Goal: Transaction & Acquisition: Purchase product/service

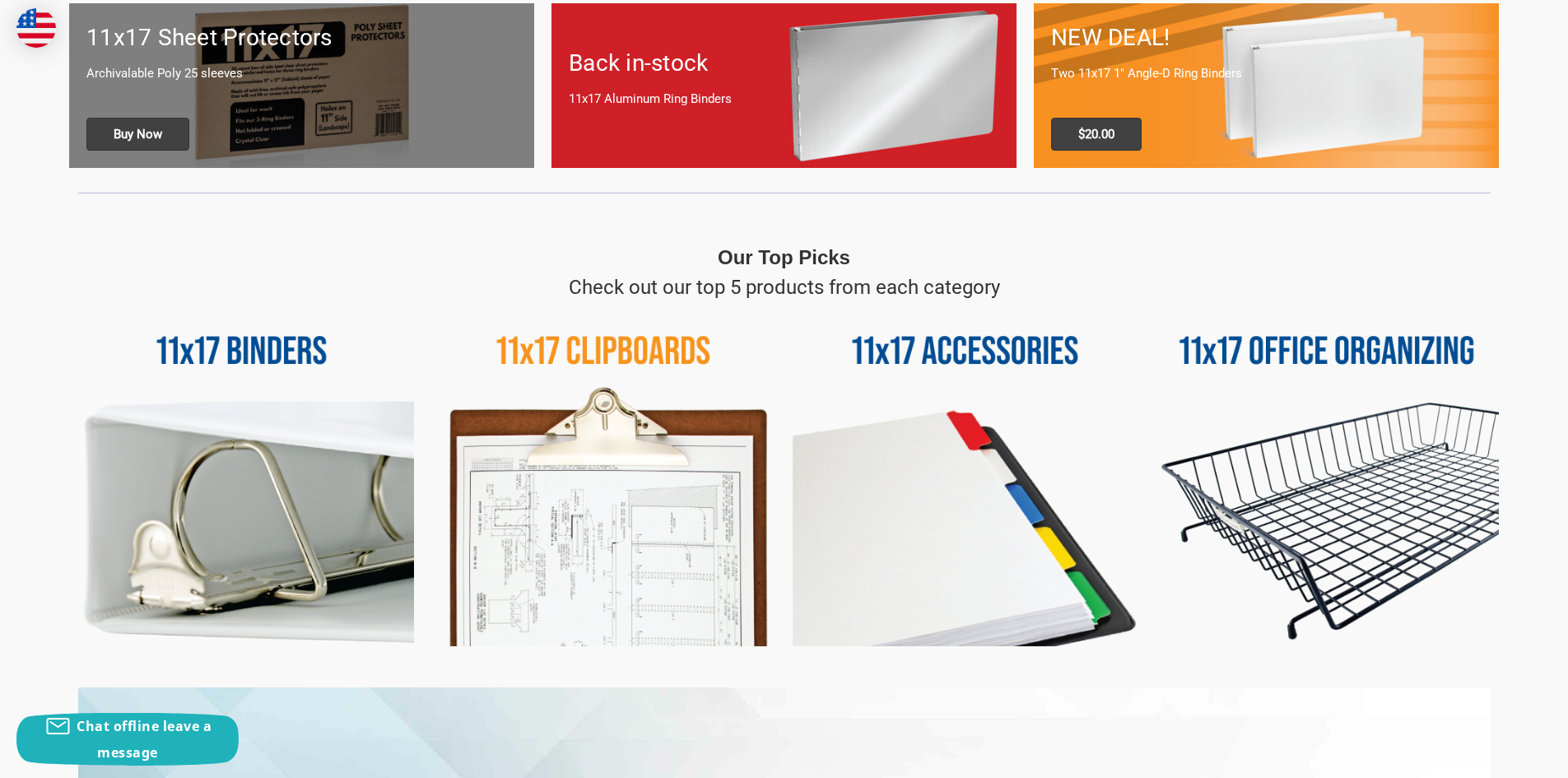
scroll to position [576, 0]
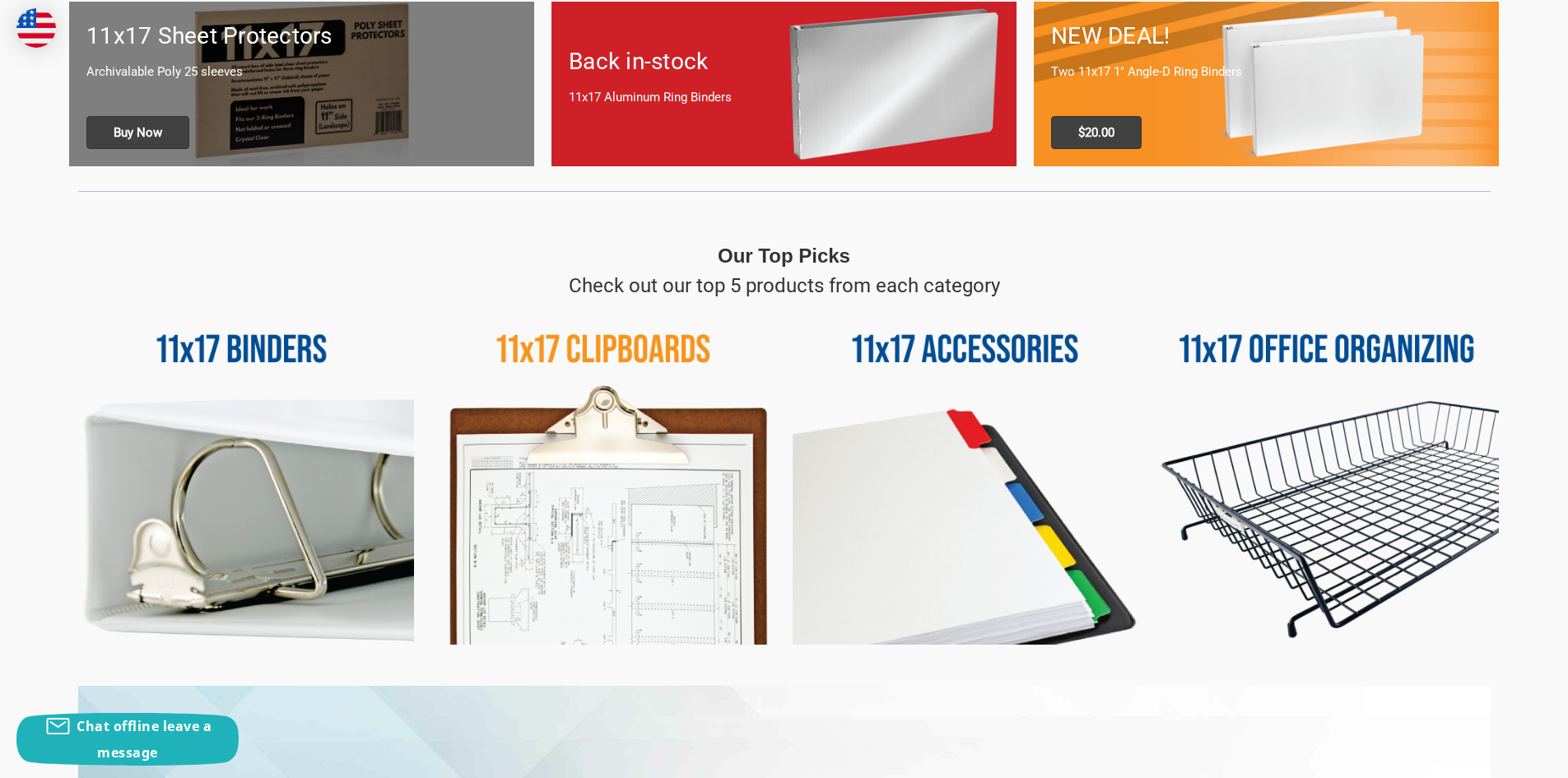
click at [1262, 342] on img at bounding box center [1327, 473] width 345 height 345
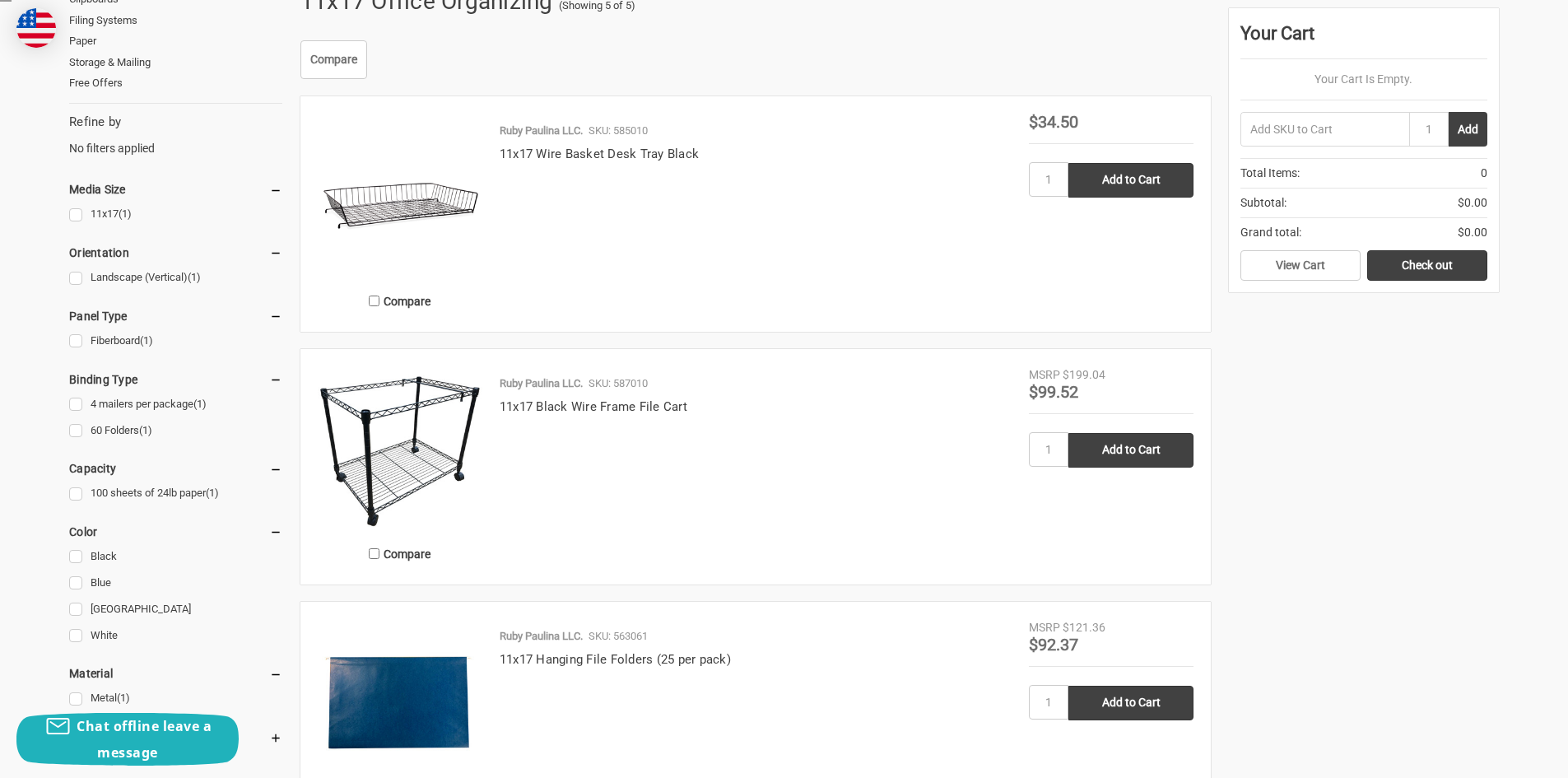
scroll to position [247, 0]
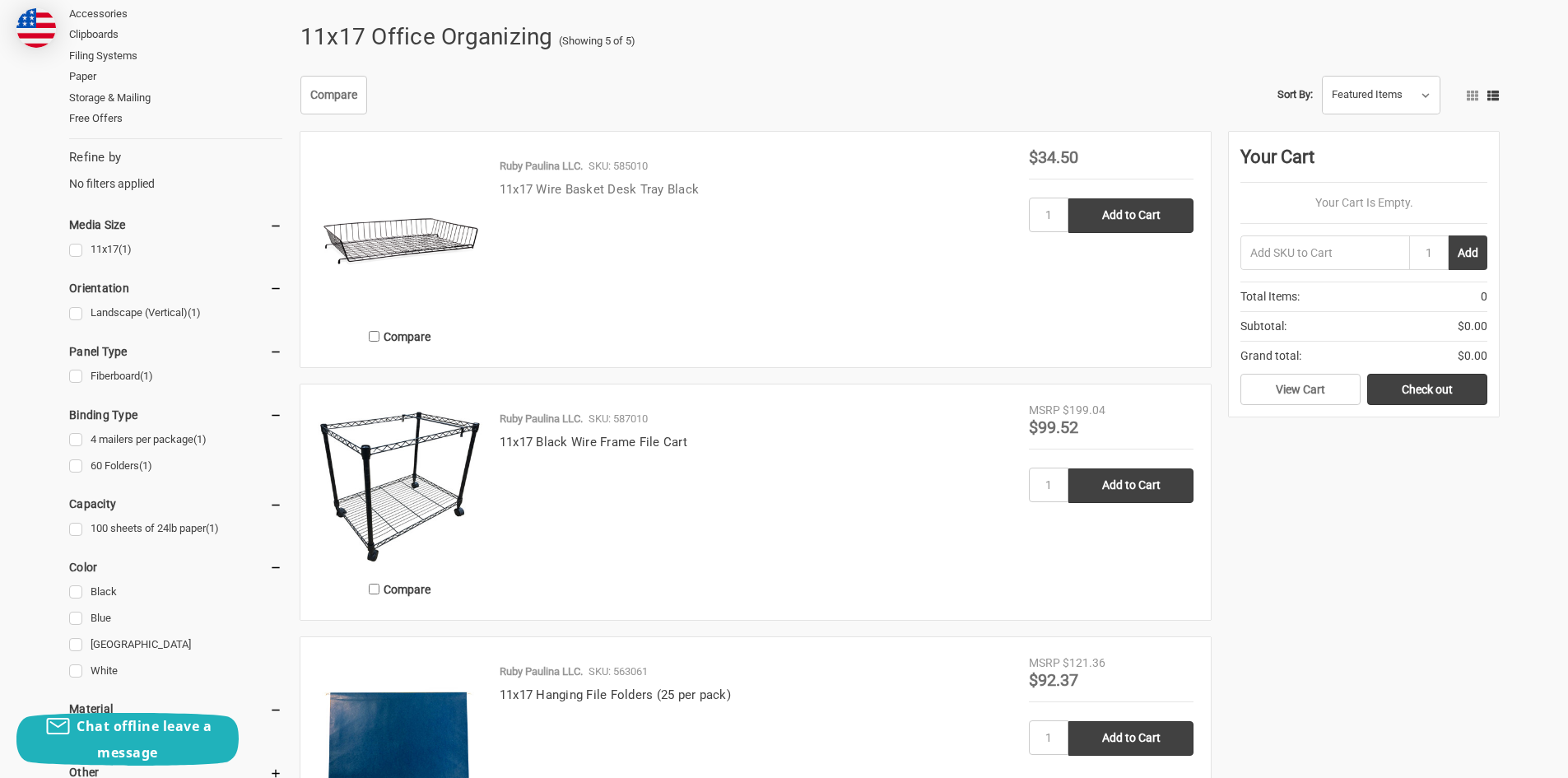
click at [576, 186] on link "11x17 Wire Basket Desk Tray Black" at bounding box center [599, 189] width 200 height 15
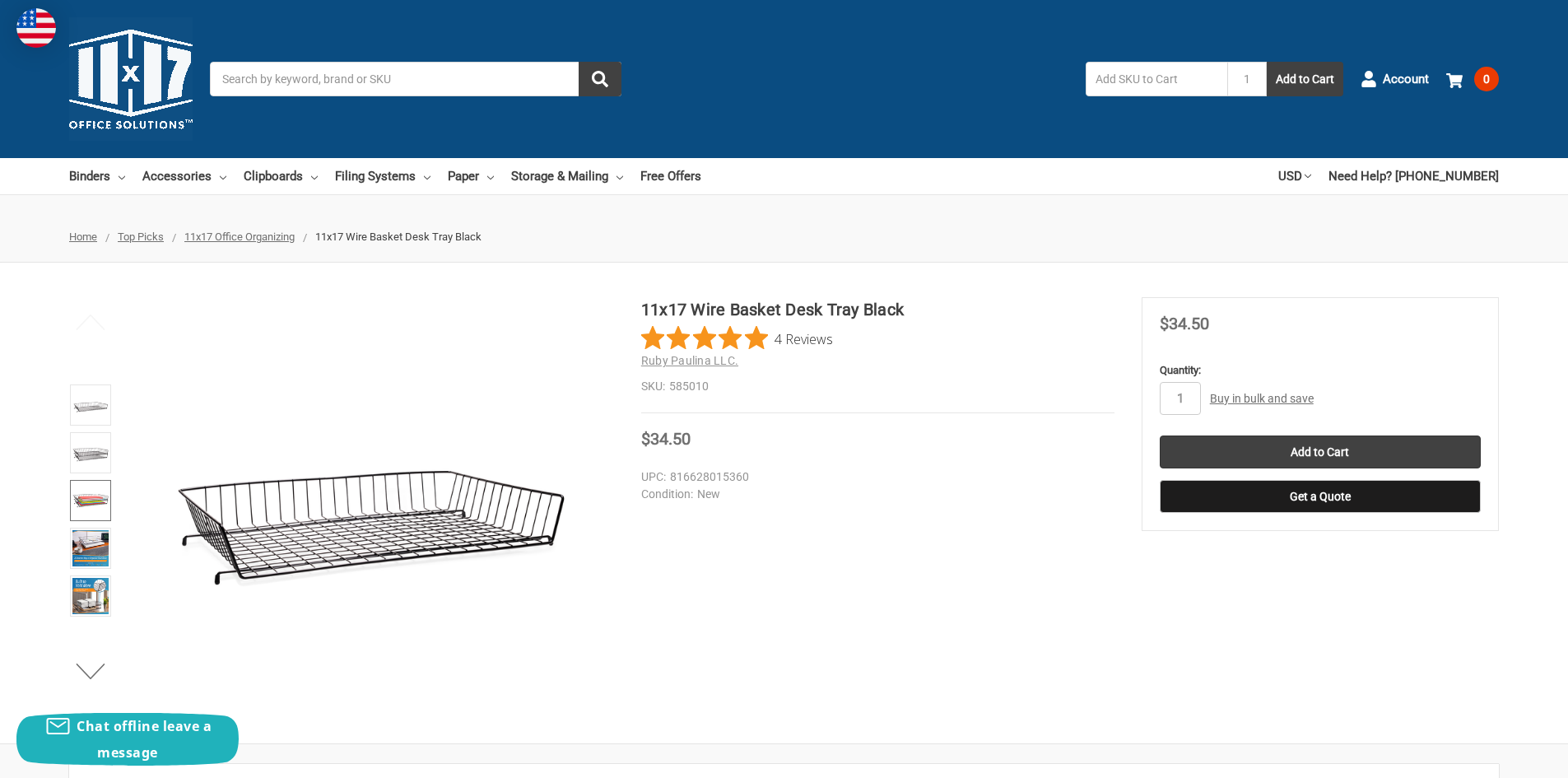
click at [89, 499] on img at bounding box center [90, 501] width 36 height 36
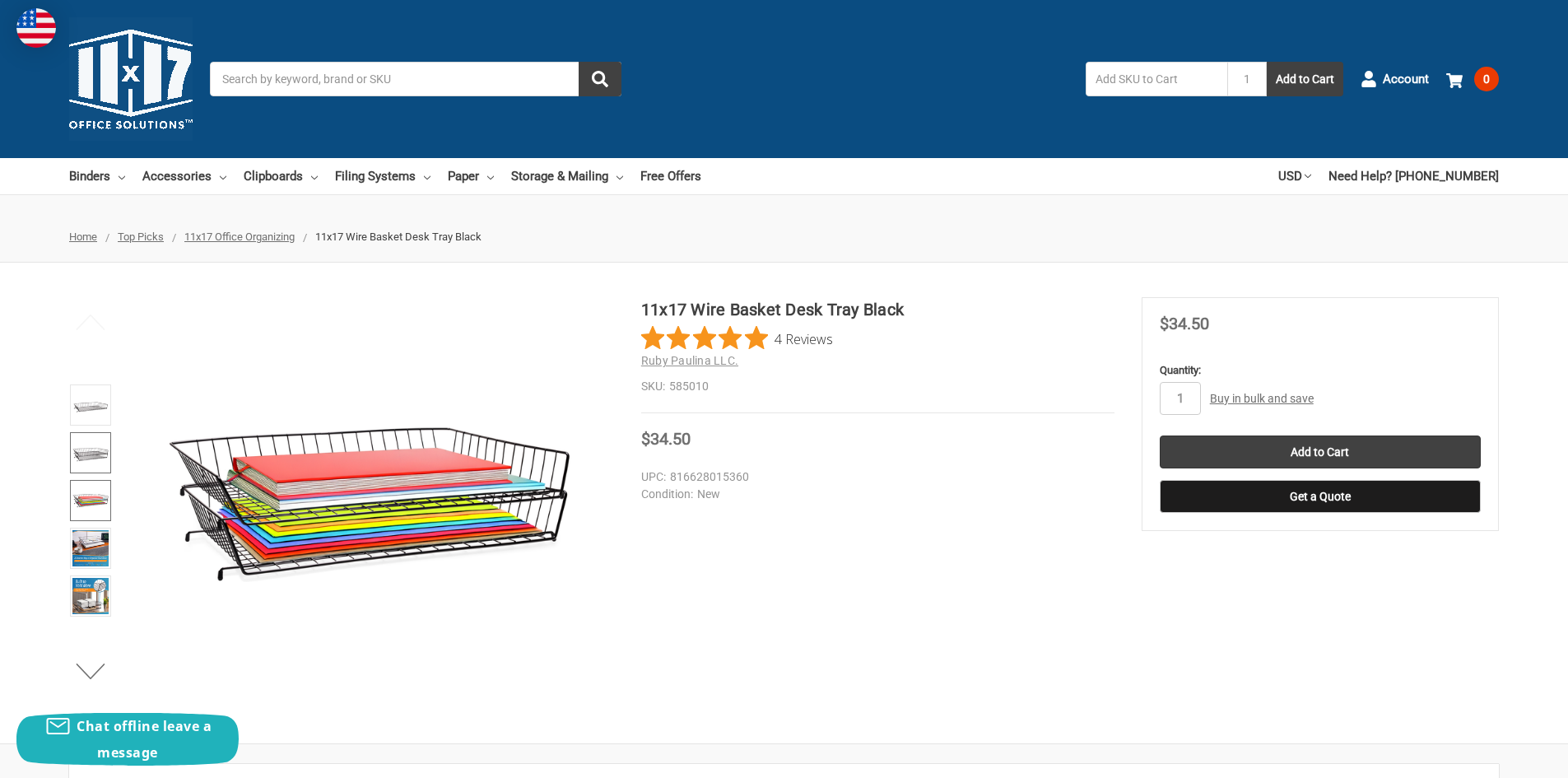
click at [86, 445] on img at bounding box center [90, 453] width 36 height 36
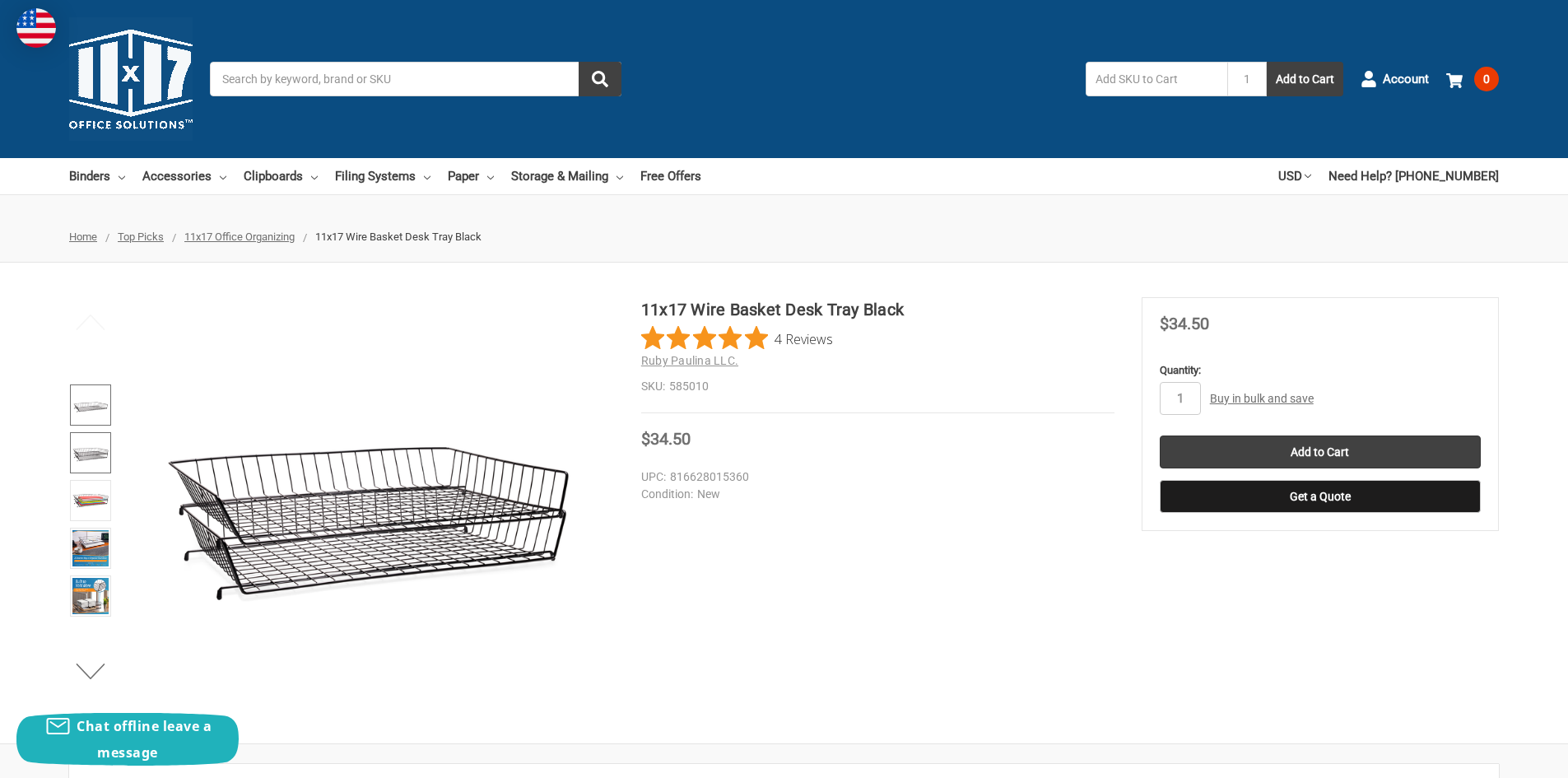
click at [93, 401] on img at bounding box center [90, 405] width 36 height 36
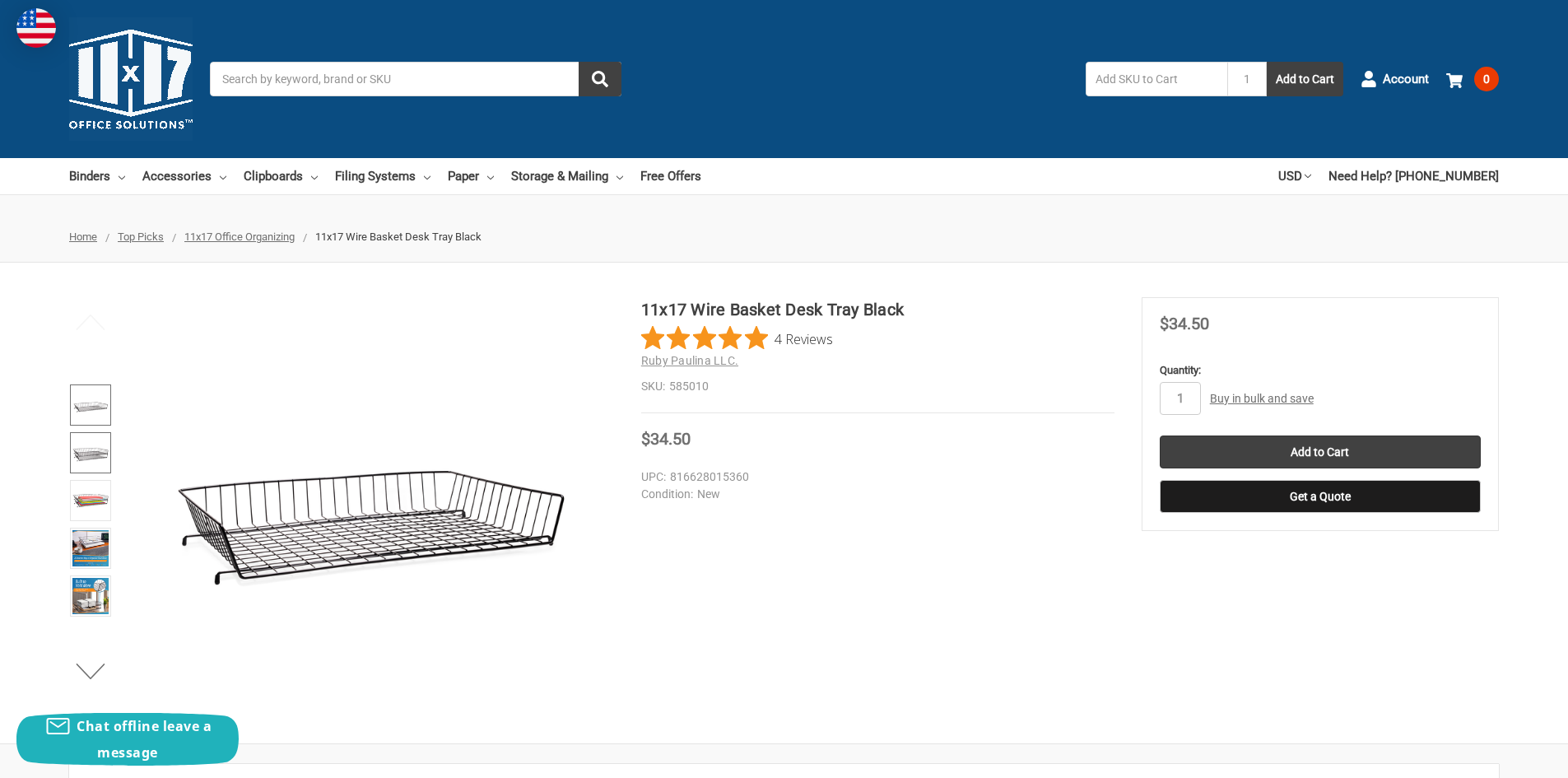
click at [95, 440] on img at bounding box center [90, 453] width 36 height 36
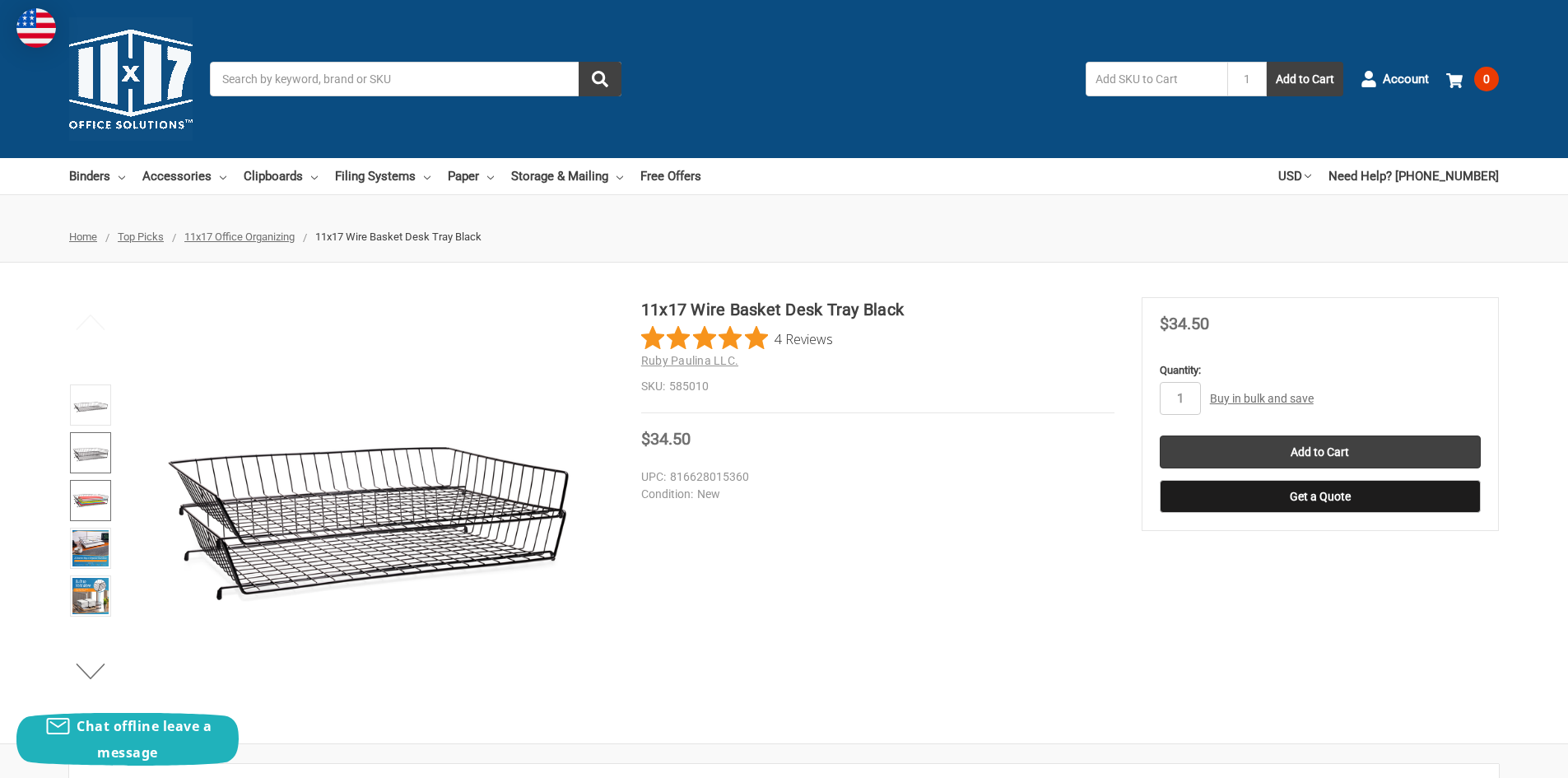
click at [94, 480] on link at bounding box center [89, 500] width 41 height 41
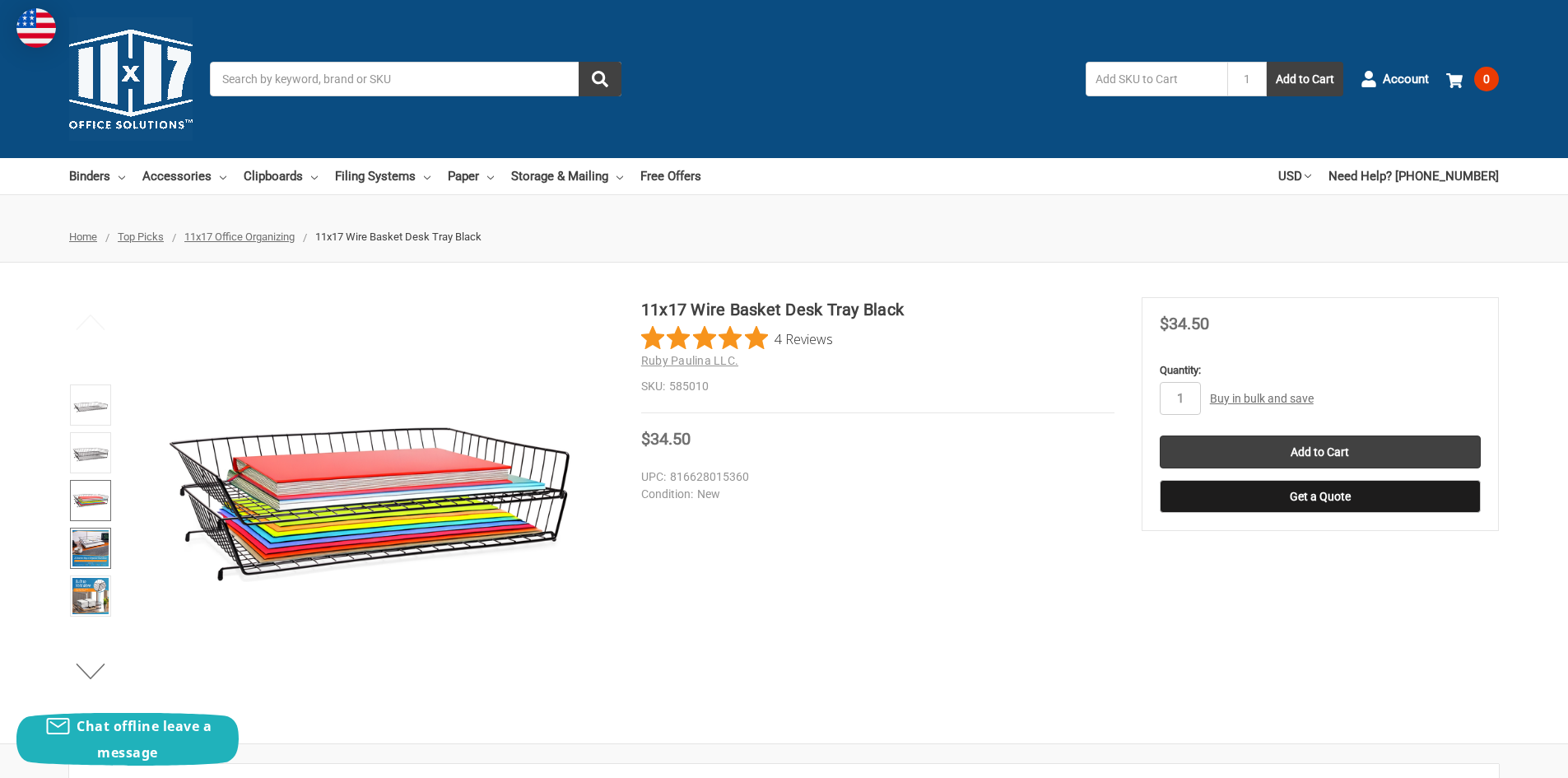
click at [90, 531] on img at bounding box center [90, 548] width 36 height 36
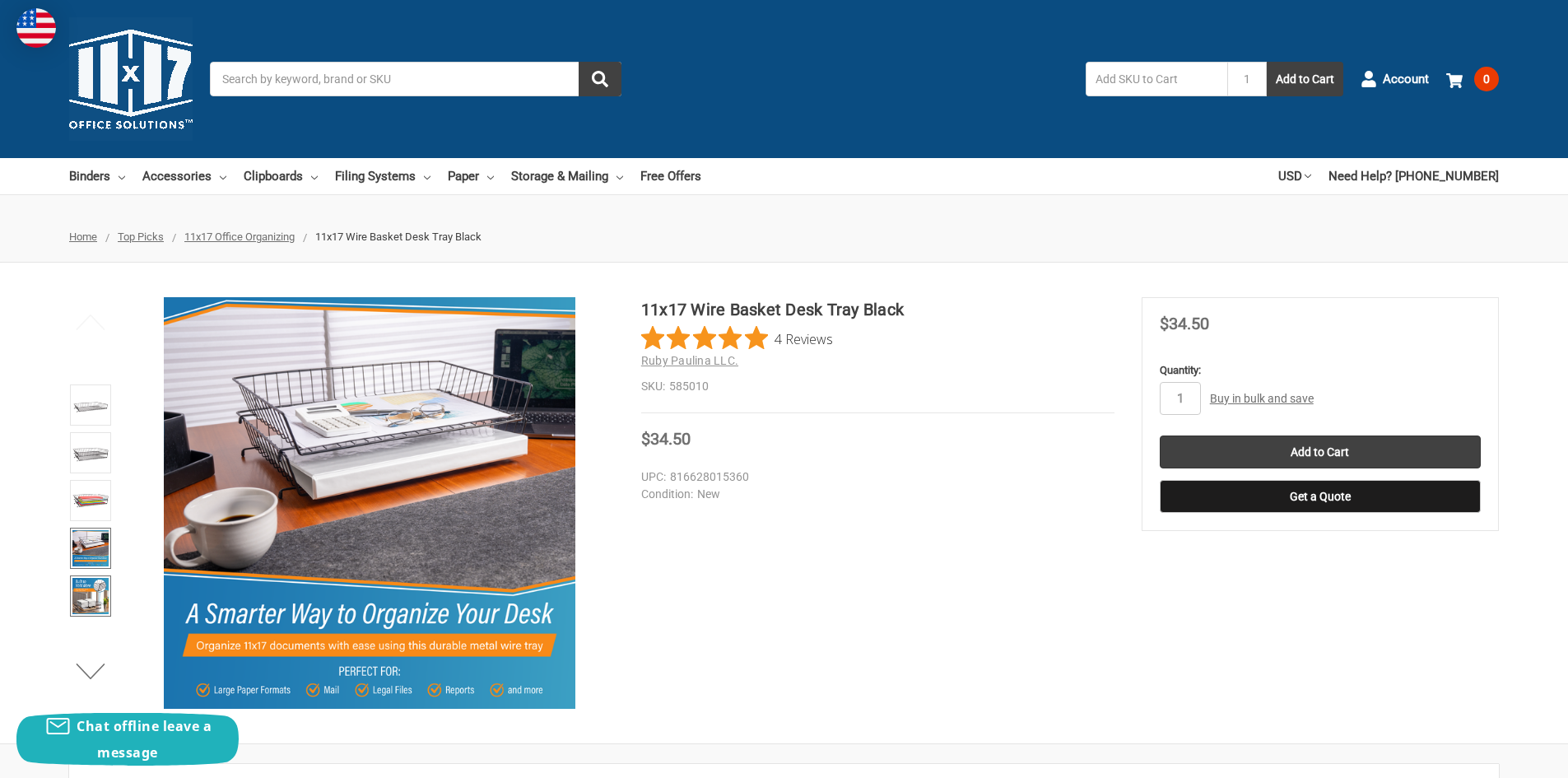
click at [86, 590] on img at bounding box center [90, 596] width 36 height 36
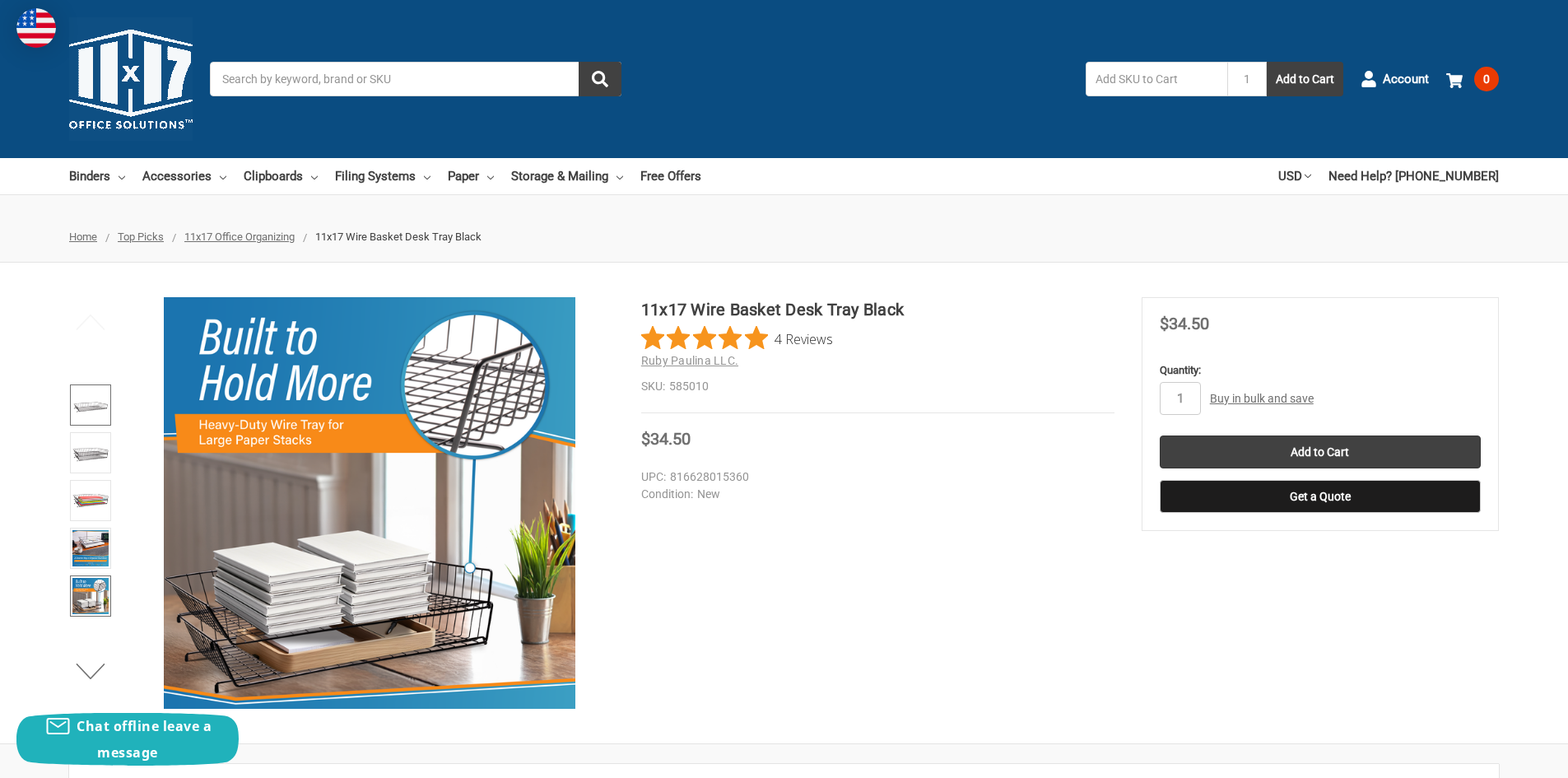
click at [93, 398] on img at bounding box center [90, 405] width 36 height 36
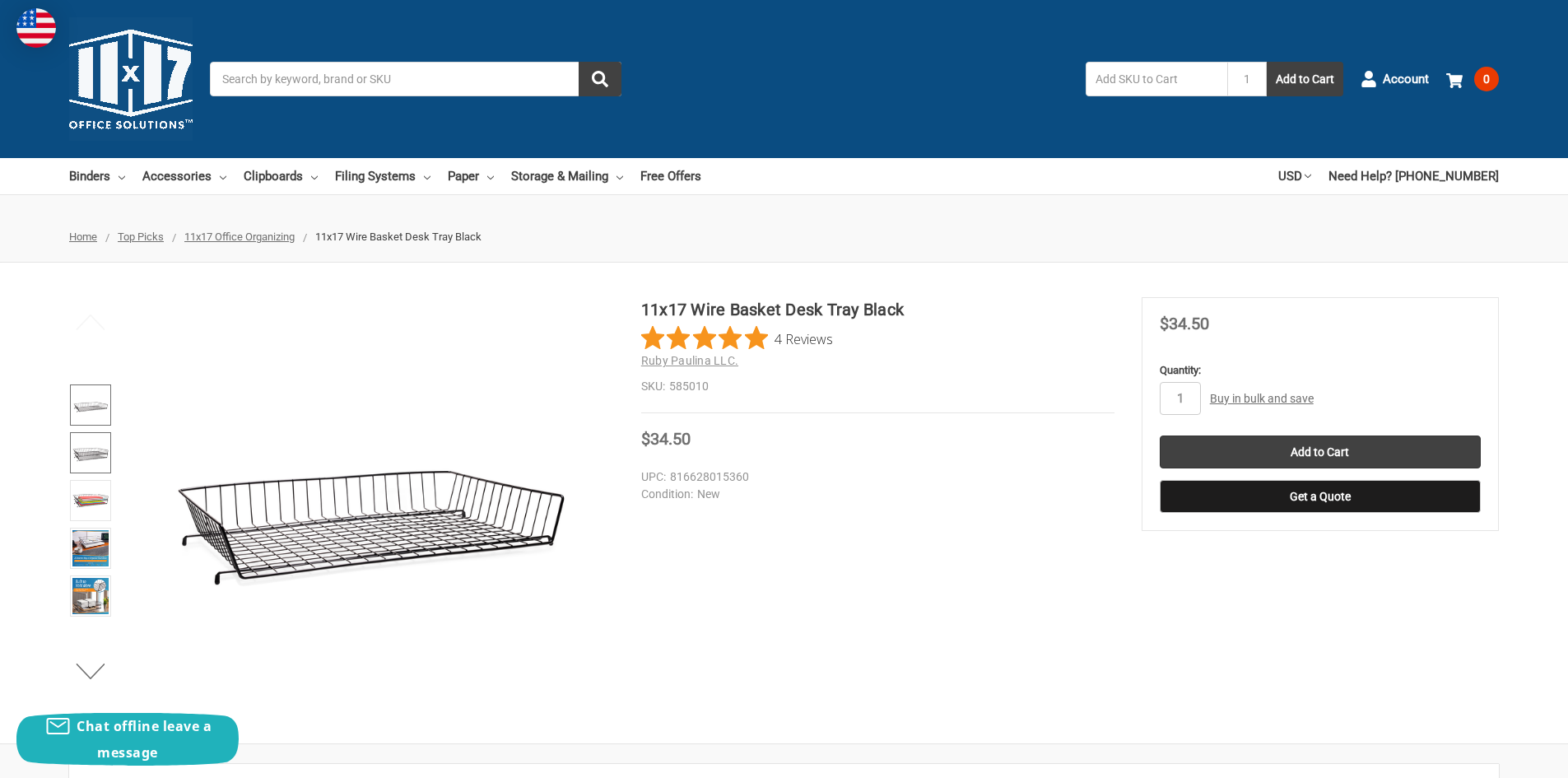
click at [98, 450] on img at bounding box center [90, 453] width 36 height 36
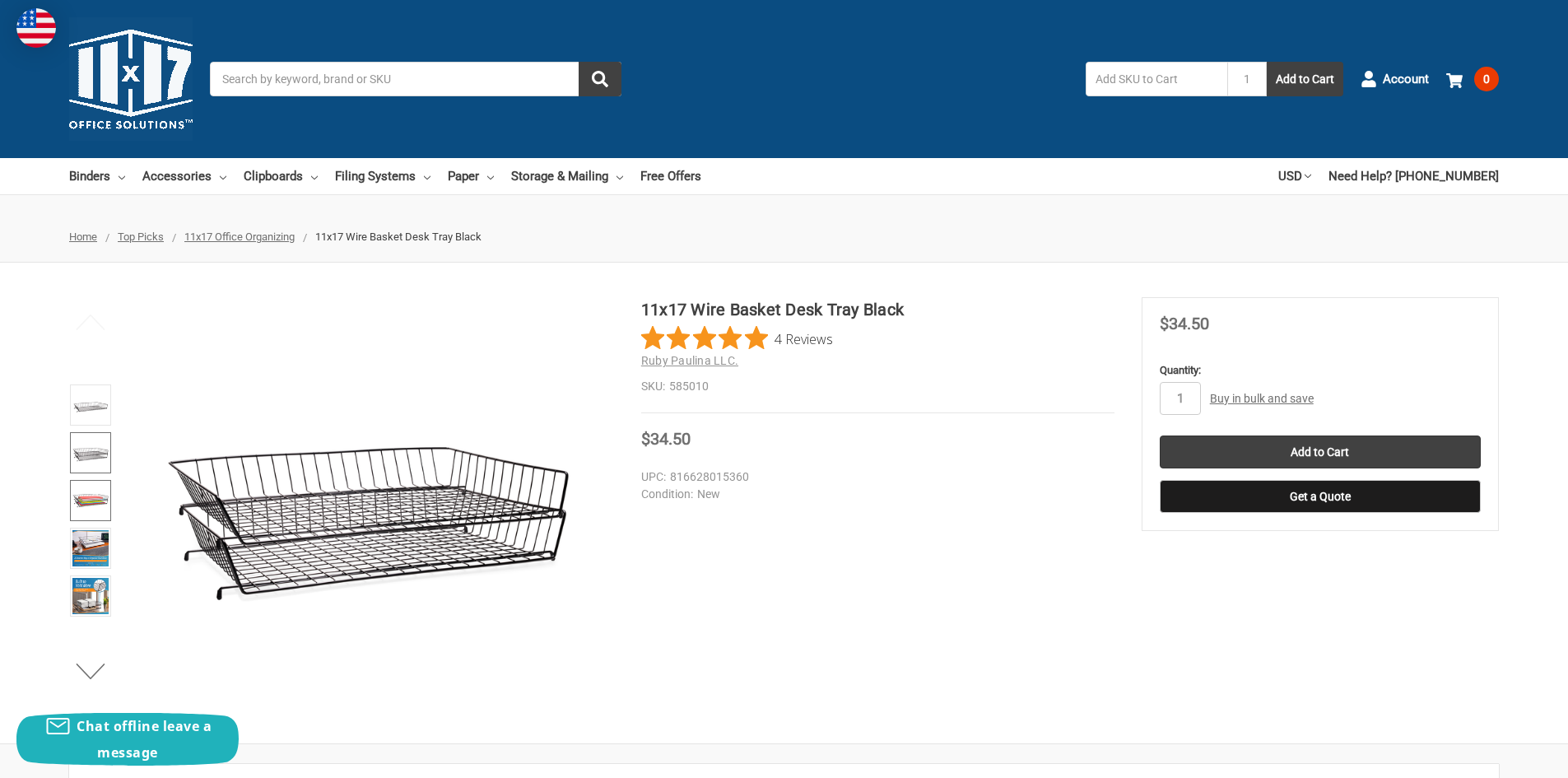
click at [98, 485] on img at bounding box center [90, 501] width 36 height 36
